Goal: Task Accomplishment & Management: Use online tool/utility

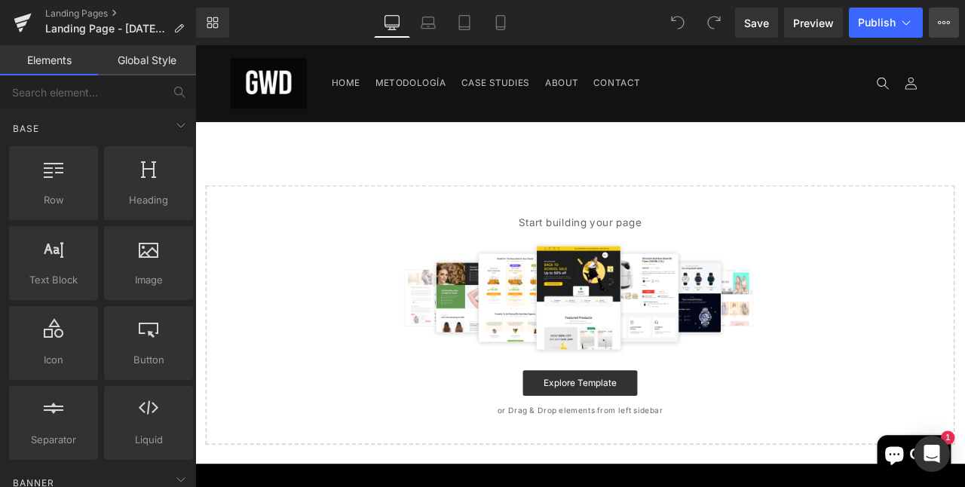
click at [940, 14] on button "View Live Page View with current Template Save Template to Library Schedule Pub…" at bounding box center [944, 23] width 30 height 30
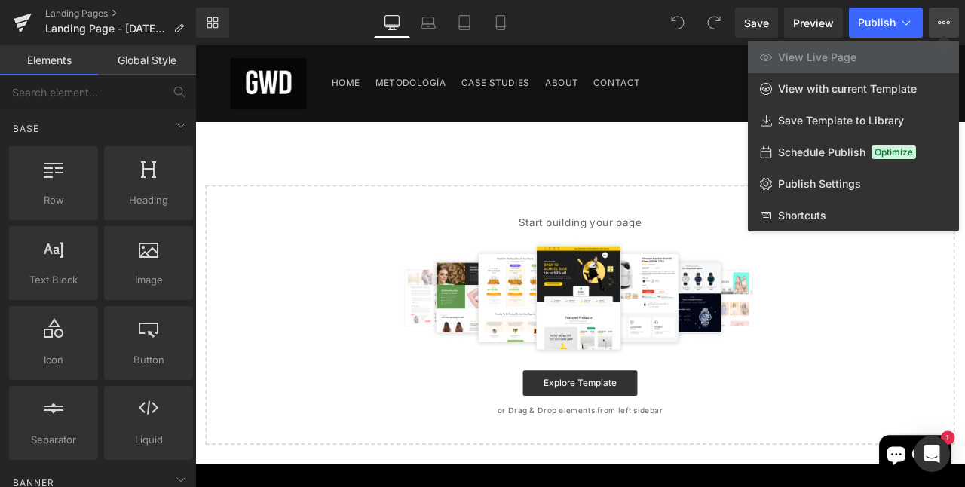
click at [601, 387] on div at bounding box center [580, 266] width 770 height 442
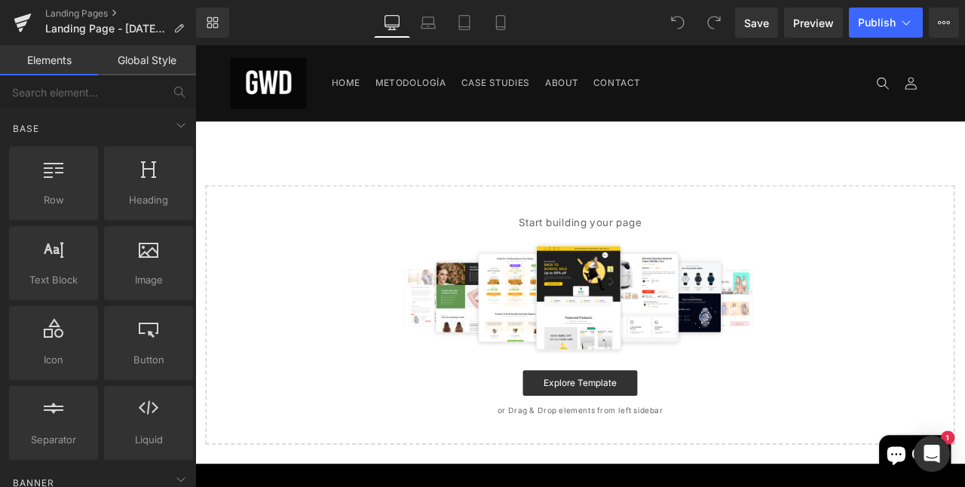
click at [156, 70] on link "Global Style" at bounding box center [147, 60] width 98 height 30
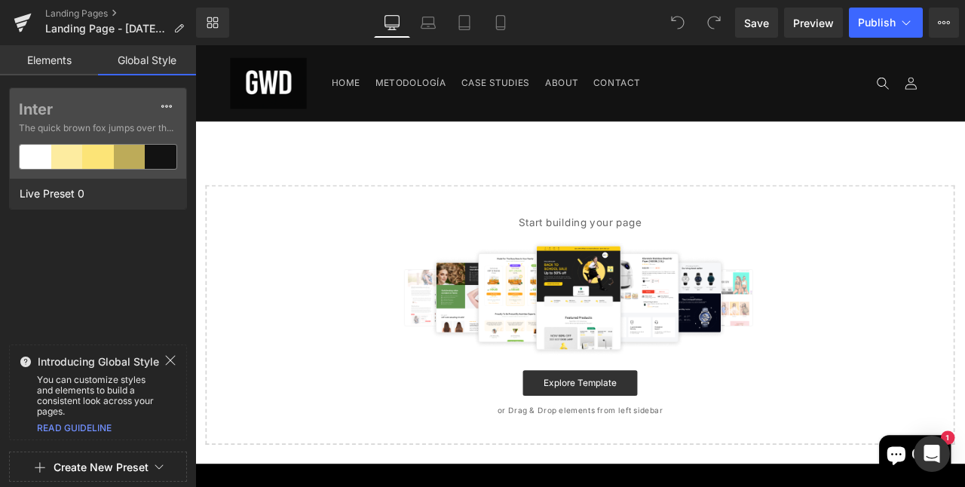
click at [68, 67] on link "Elements" at bounding box center [49, 60] width 98 height 30
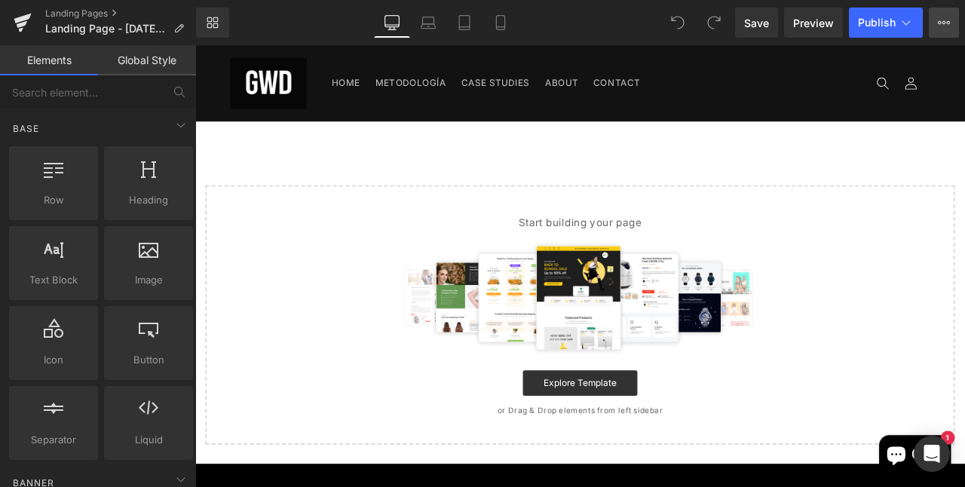
click at [941, 18] on icon at bounding box center [944, 23] width 12 height 12
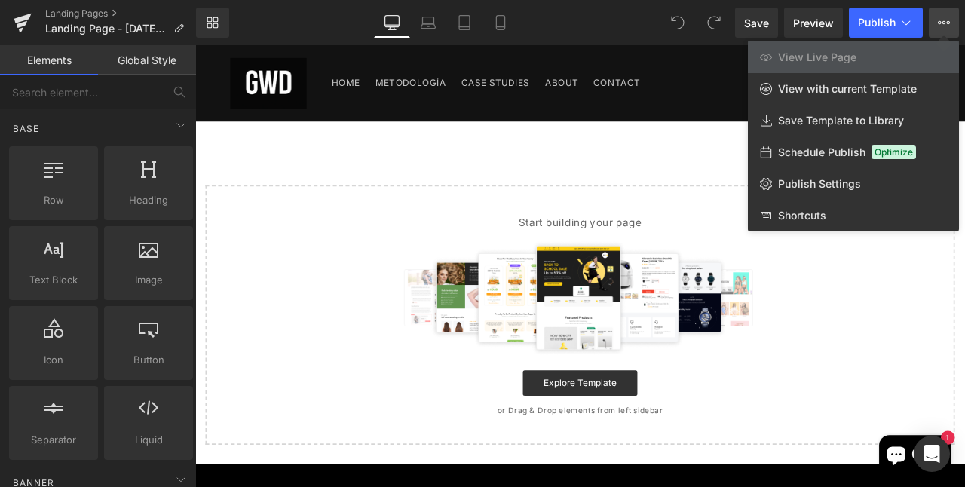
click at [556, 24] on div "Library Desktop Desktop Laptop Tablet Mobile Save Preview Publish Scheduled Vie…" at bounding box center [580, 23] width 769 height 30
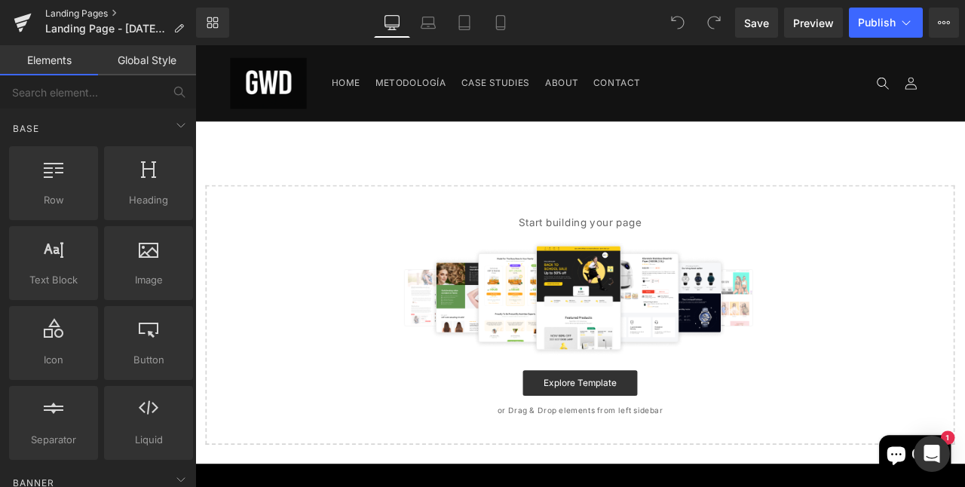
click at [49, 12] on link "Landing Pages" at bounding box center [120, 14] width 151 height 12
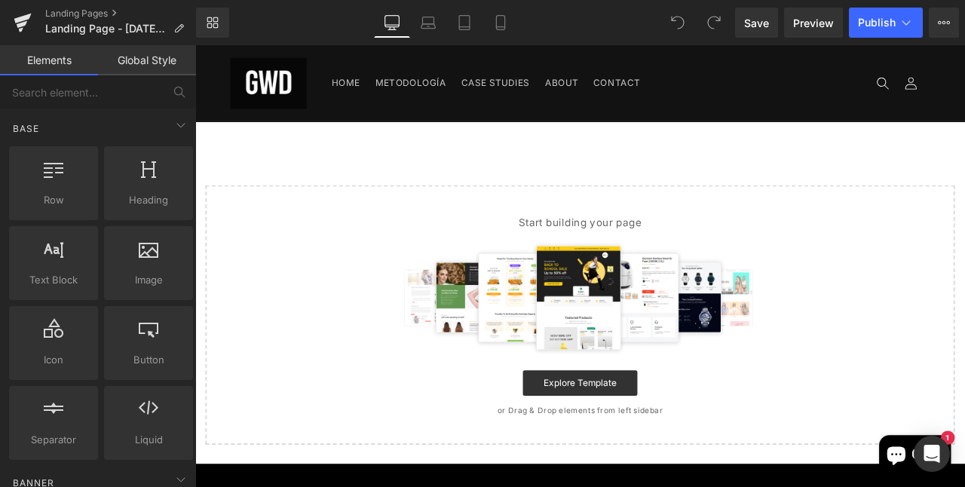
click at [167, 66] on link "Global Style" at bounding box center [147, 60] width 98 height 30
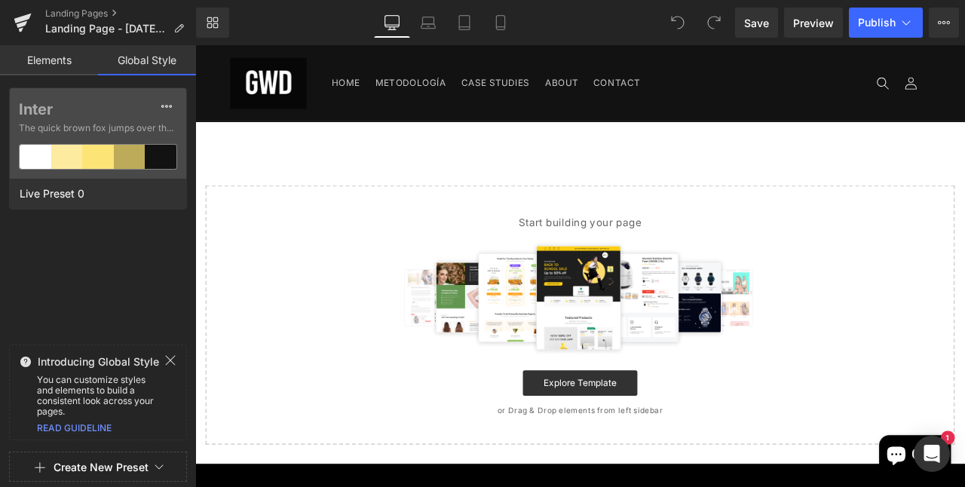
click at [90, 66] on link "Elements" at bounding box center [49, 60] width 98 height 30
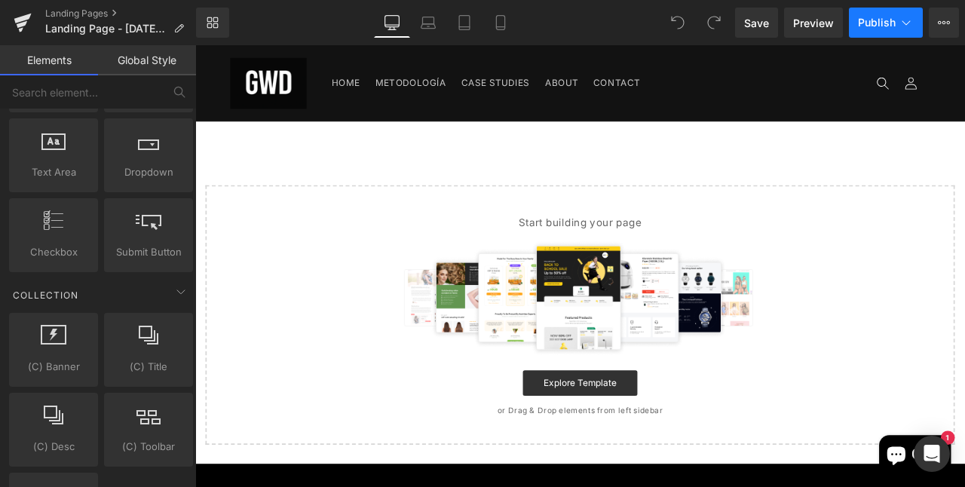
click at [903, 26] on icon at bounding box center [906, 22] width 15 height 15
click at [945, 26] on icon at bounding box center [944, 23] width 12 height 12
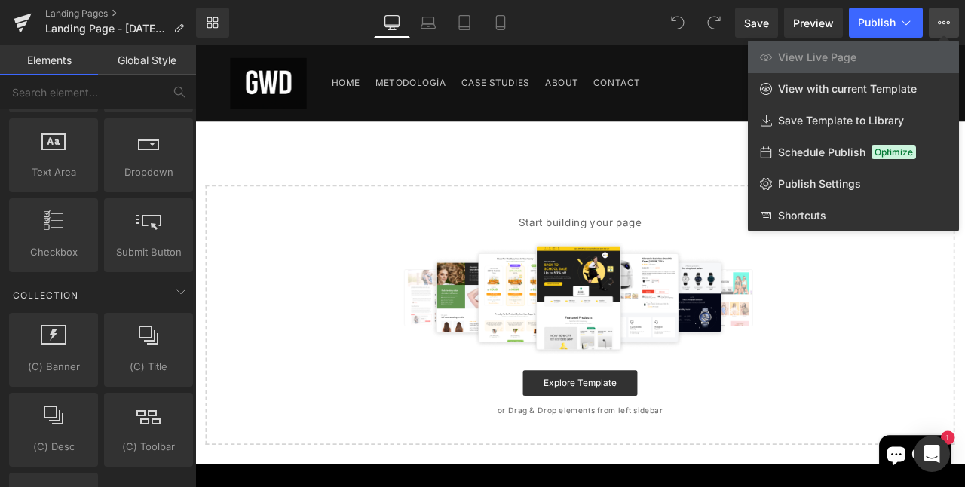
click at [304, 29] on div "Library Desktop Desktop Laptop Tablet Mobile Save Preview Publish Scheduled Vie…" at bounding box center [580, 23] width 769 height 30
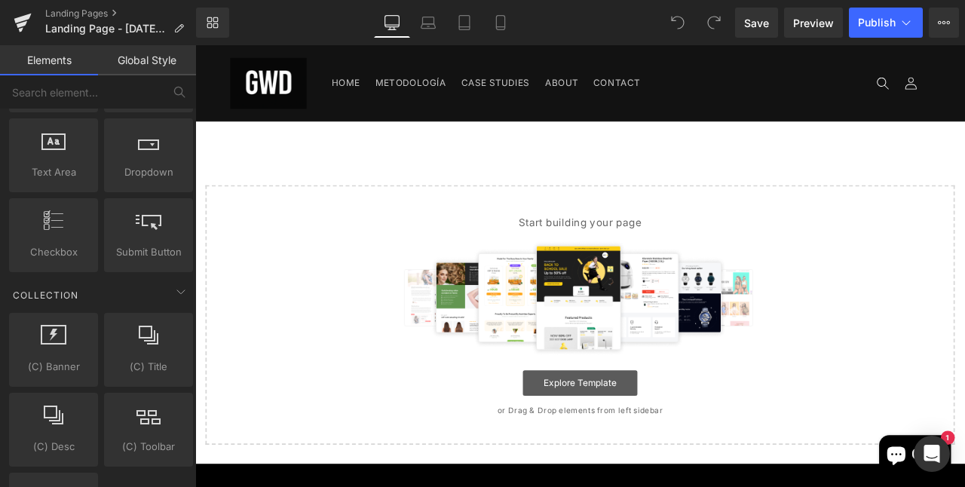
click at [658, 433] on link "Explore Template" at bounding box center [652, 446] width 136 height 30
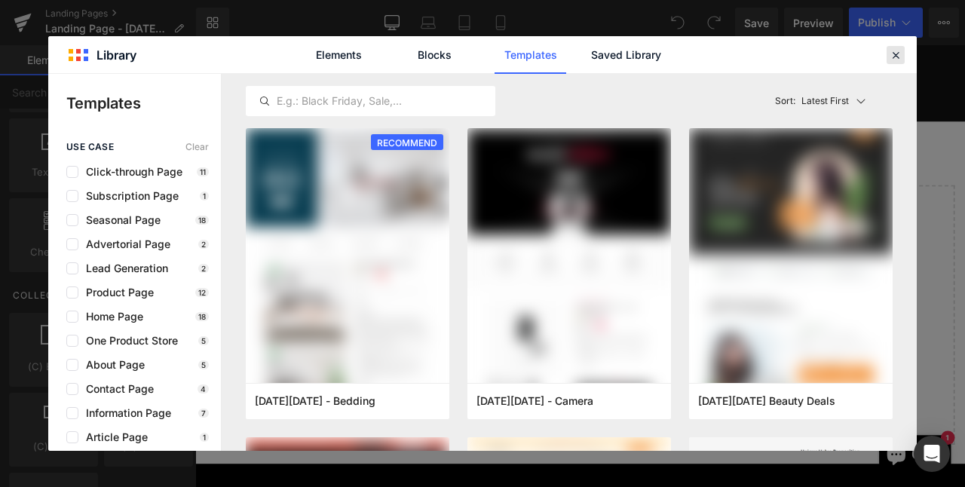
click at [898, 55] on icon at bounding box center [896, 55] width 14 height 14
